Goal: Task Accomplishment & Management: Use online tool/utility

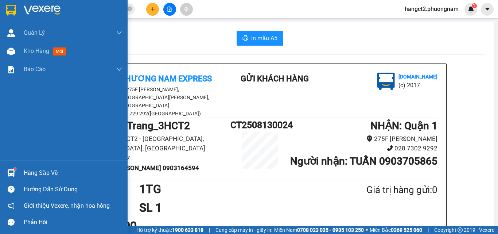
click at [13, 50] on img at bounding box center [11, 51] width 8 height 8
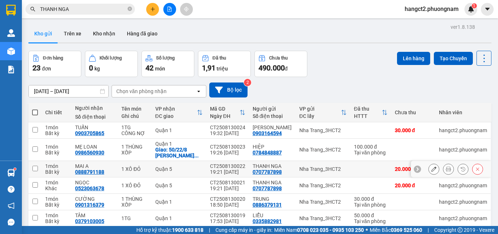
scroll to position [102, 0]
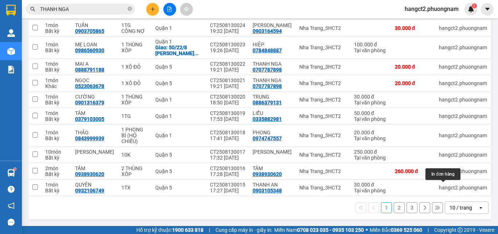
click at [449, 203] on div "10 / trang" at bounding box center [461, 207] width 33 height 12
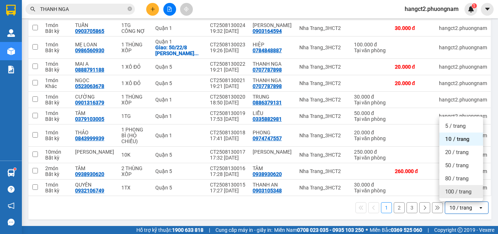
click at [448, 191] on span "100 / trang" at bounding box center [458, 191] width 26 height 7
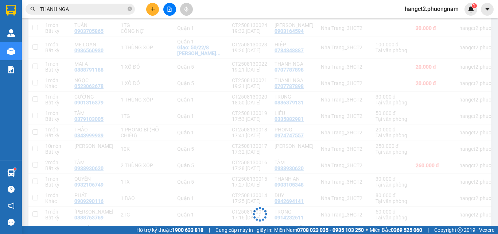
scroll to position [0, 0]
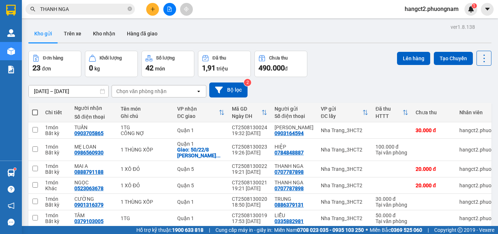
click at [33, 112] on span at bounding box center [35, 112] width 6 height 6
click at [35, 109] on input "checkbox" at bounding box center [35, 109] width 0 height 0
checkbox input "true"
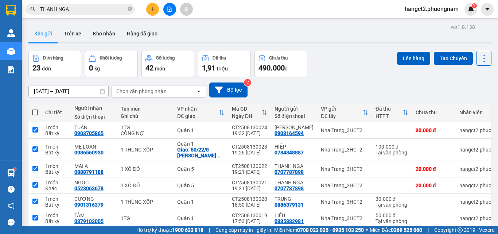
checkbox input "true"
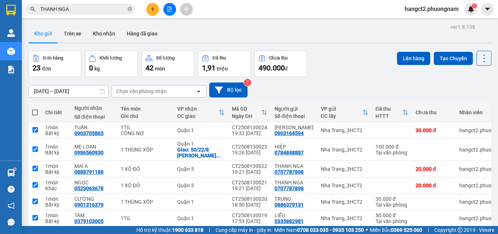
checkbox input "true"
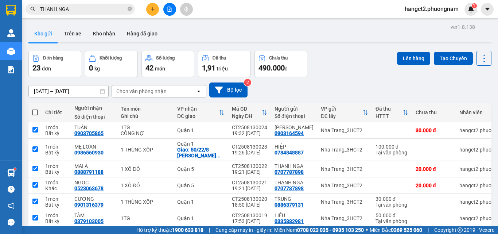
checkbox input "true"
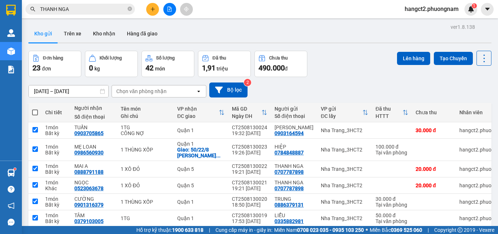
checkbox input "true"
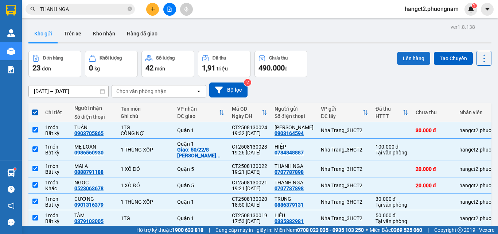
click at [404, 62] on button "Lên hàng" at bounding box center [413, 58] width 33 height 13
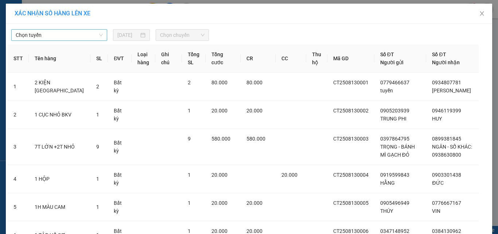
click at [51, 36] on span "Chọn tuyến" at bounding box center [59, 35] width 87 height 11
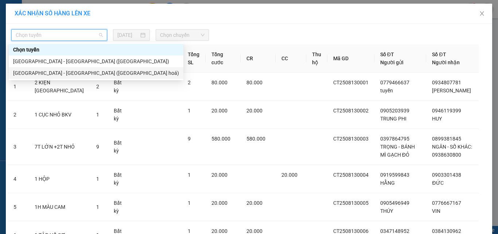
click at [59, 71] on div "[GEOGRAPHIC_DATA] - [GEOGRAPHIC_DATA] ([GEOGRAPHIC_DATA] hoá)" at bounding box center [96, 73] width 166 height 8
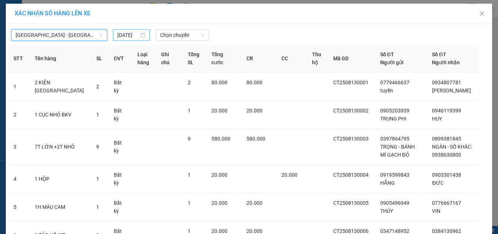
click at [121, 34] on input "[DATE]" at bounding box center [127, 35] width 21 height 8
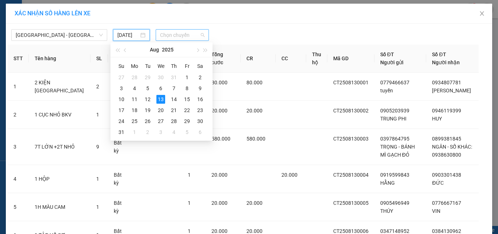
click at [166, 30] on span "Chọn chuyến" at bounding box center [182, 35] width 45 height 11
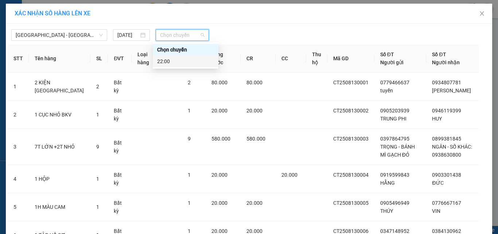
click at [177, 62] on div "22:00" at bounding box center [185, 61] width 57 height 8
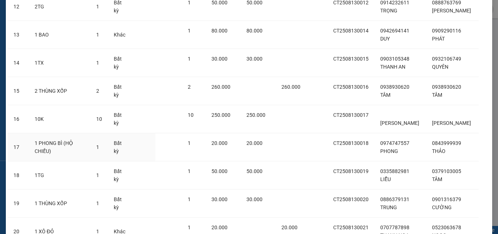
scroll to position [550, 0]
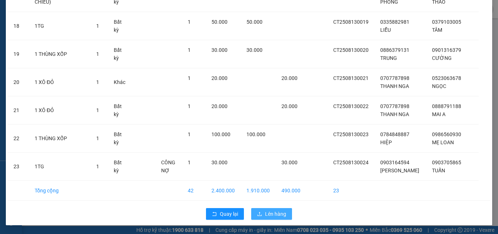
click at [262, 214] on button "Lên hàng" at bounding box center [271, 214] width 41 height 12
